Goal: Check status: Check status

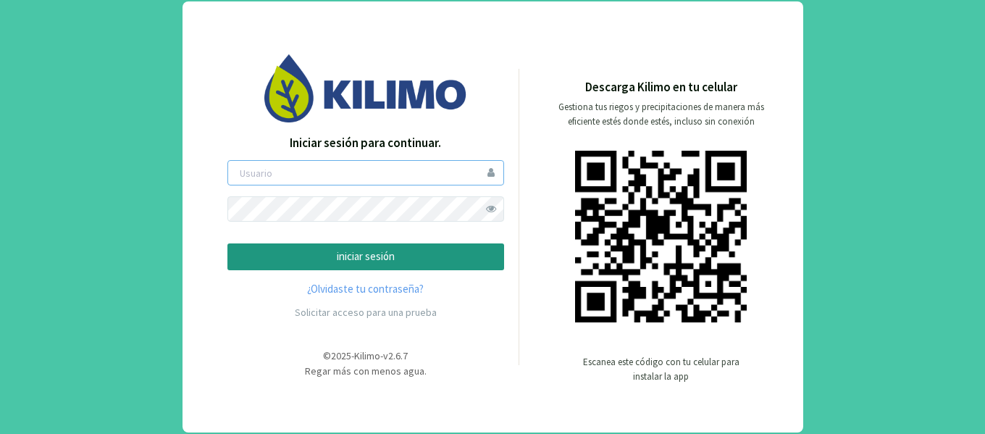
type input "Jschwindt"
click at [330, 262] on p "iniciar sesión" at bounding box center [366, 257] width 252 height 17
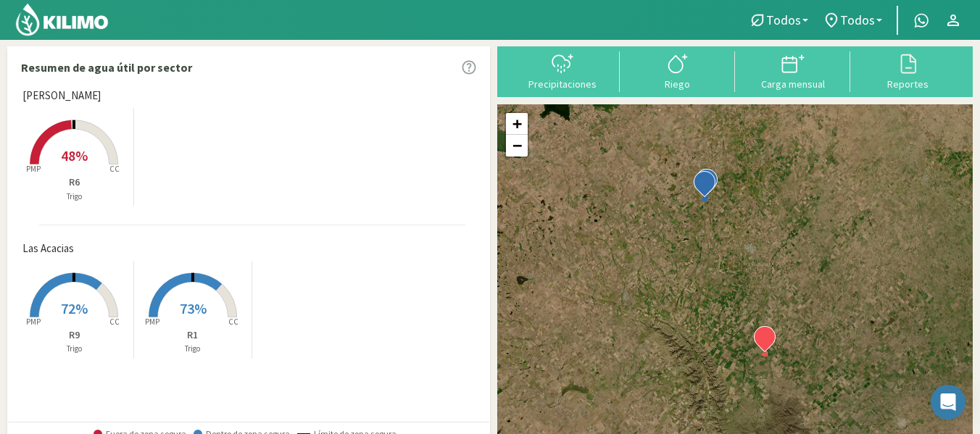
click at [65, 146] on span "48%" at bounding box center [74, 155] width 27 height 18
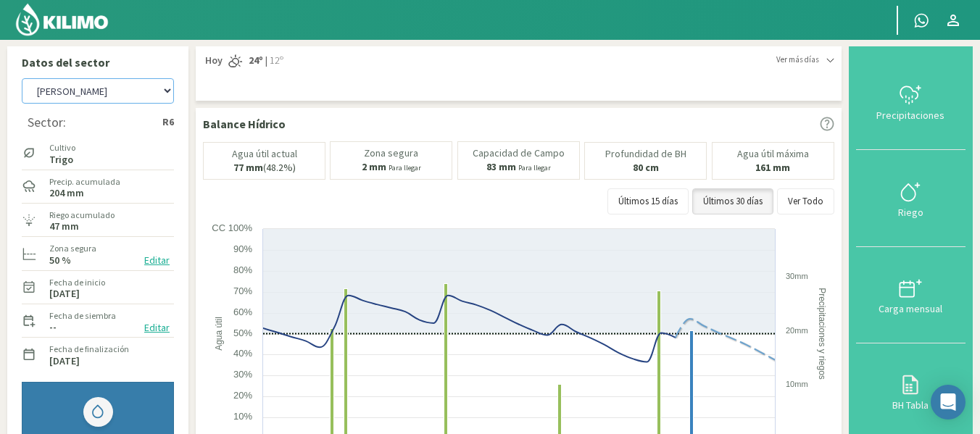
click at [135, 90] on select "Don Carlos Las Acacias" at bounding box center [98, 90] width 152 height 25
click at [22, 78] on select "Don Carlos Las Acacias" at bounding box center [98, 90] width 152 height 25
click at [138, 95] on select "Don Carlos Las Acacias" at bounding box center [98, 90] width 152 height 25
select select "0: Object"
click at [22, 78] on select "Don Carlos Las Acacias" at bounding box center [98, 90] width 152 height 25
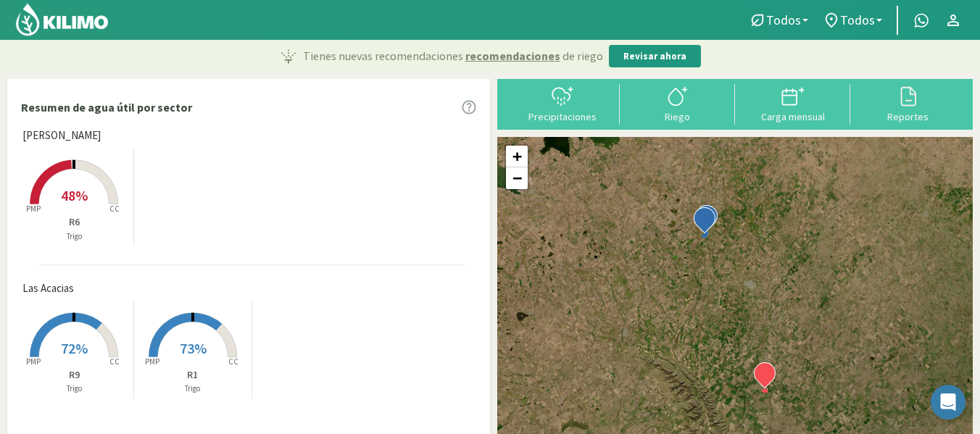
click at [90, 164] on icon at bounding box center [74, 182] width 88 height 44
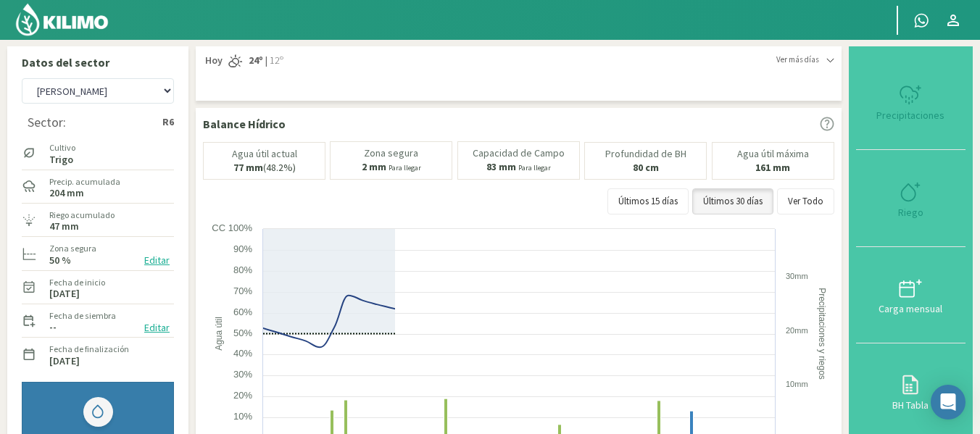
click at [324, 139] on div "Balance Hídrico Agua útil actual 77 mm (48.2%) Zona segura 2 mm Para llegar Cap…" at bounding box center [519, 326] width 646 height 436
